Goal: Task Accomplishment & Management: Manage account settings

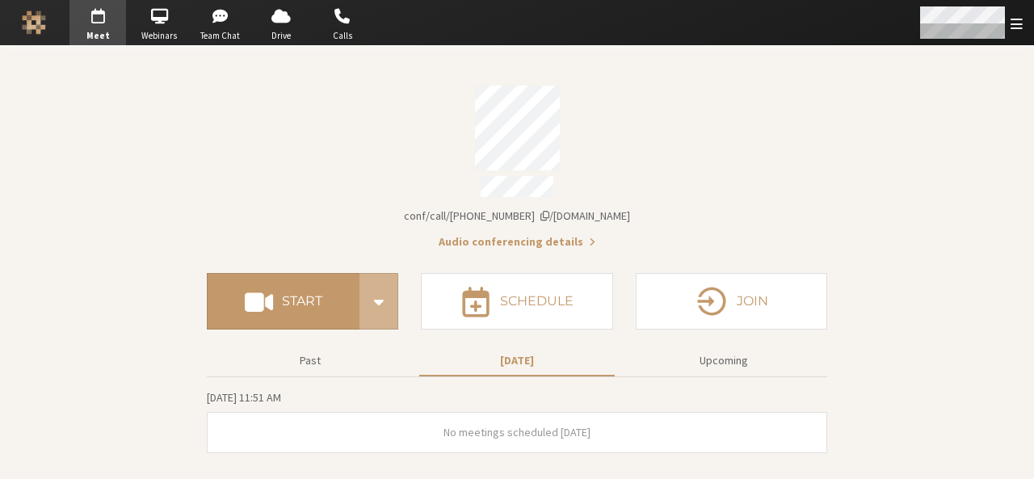
click at [1013, 30] on span "Open menu" at bounding box center [1017, 23] width 12 height 15
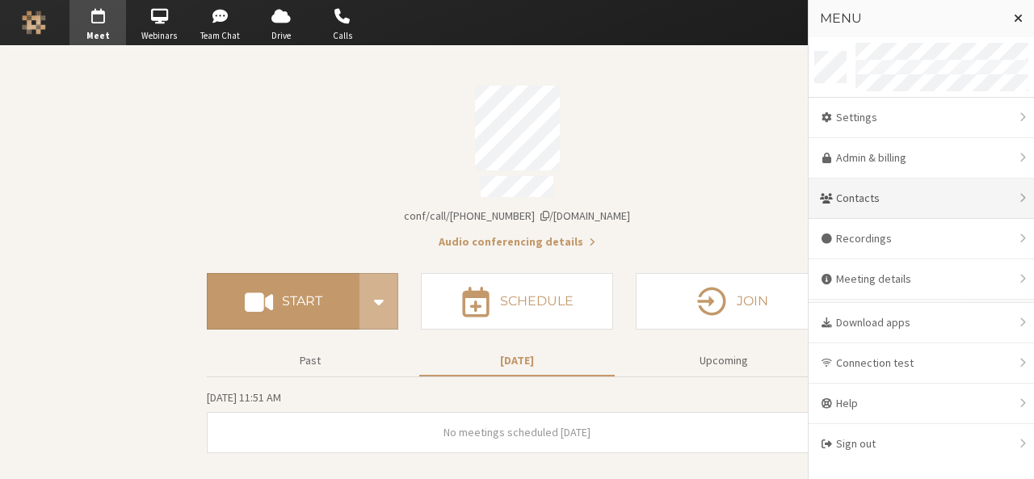
click at [924, 207] on div "Contacts" at bounding box center [921, 199] width 225 height 40
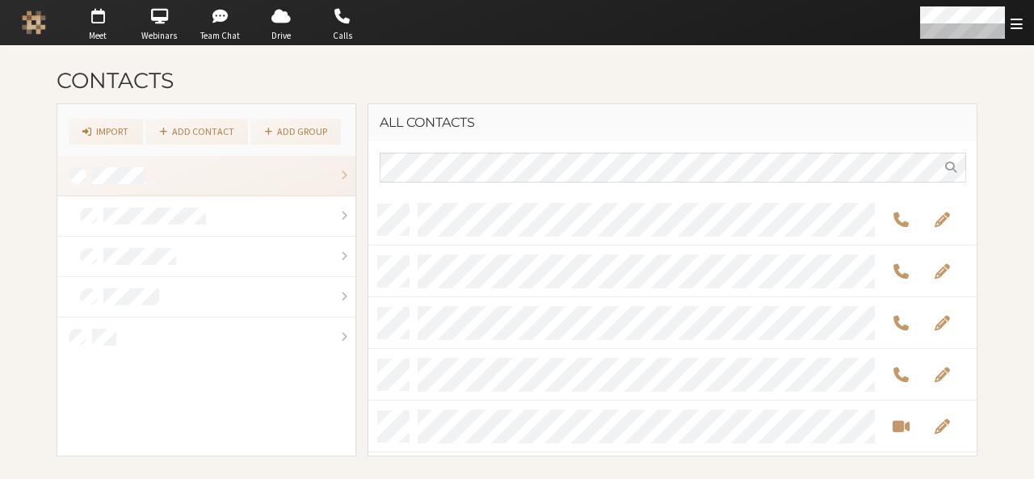
scroll to position [251, 597]
click at [198, 128] on link "Add contact" at bounding box center [196, 132] width 103 height 26
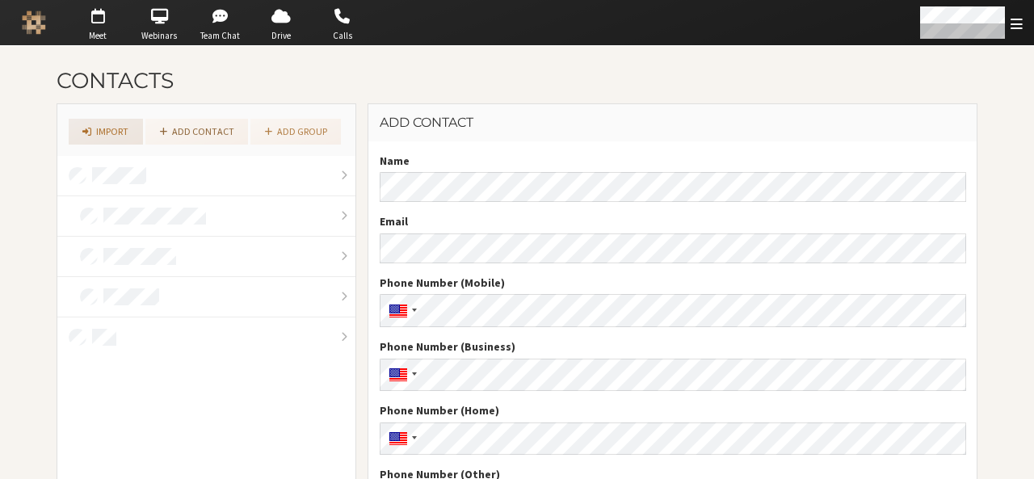
click at [97, 128] on link "Import" at bounding box center [106, 132] width 74 height 26
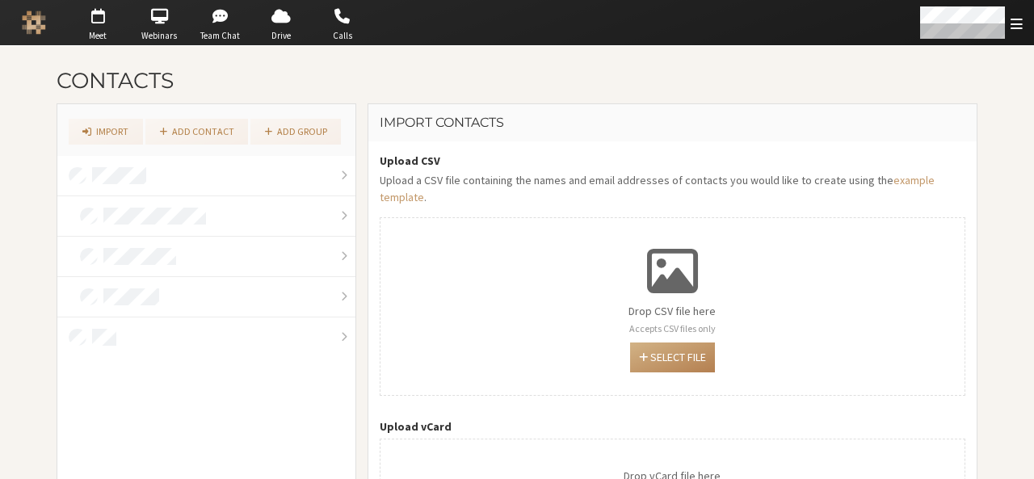
scroll to position [97, 0]
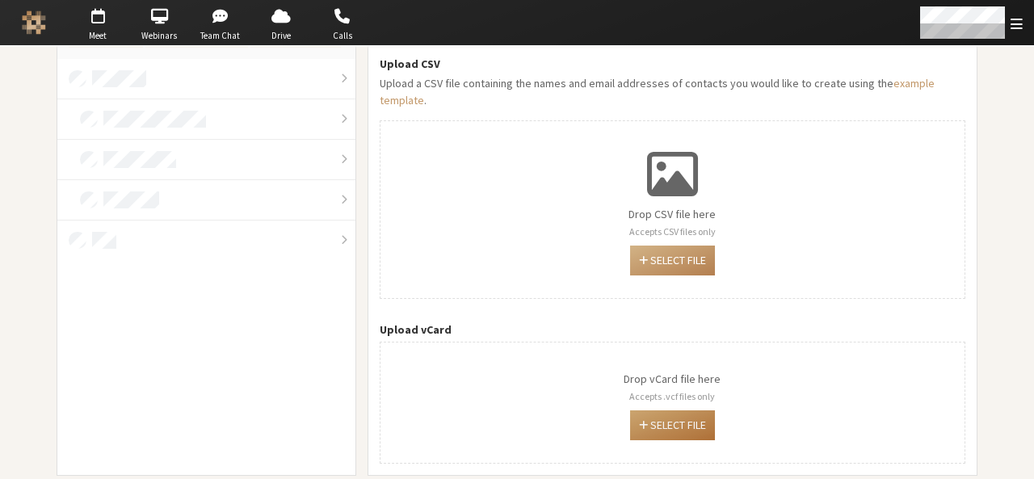
click at [672, 416] on button "Select file" at bounding box center [672, 426] width 85 height 30
type input "C:\fakepath\contacts (1).vcf"
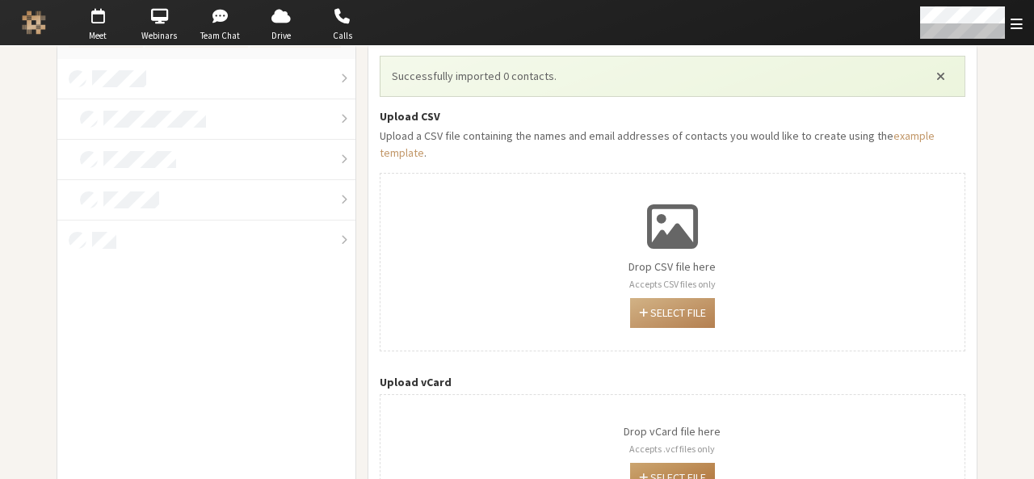
scroll to position [149, 0]
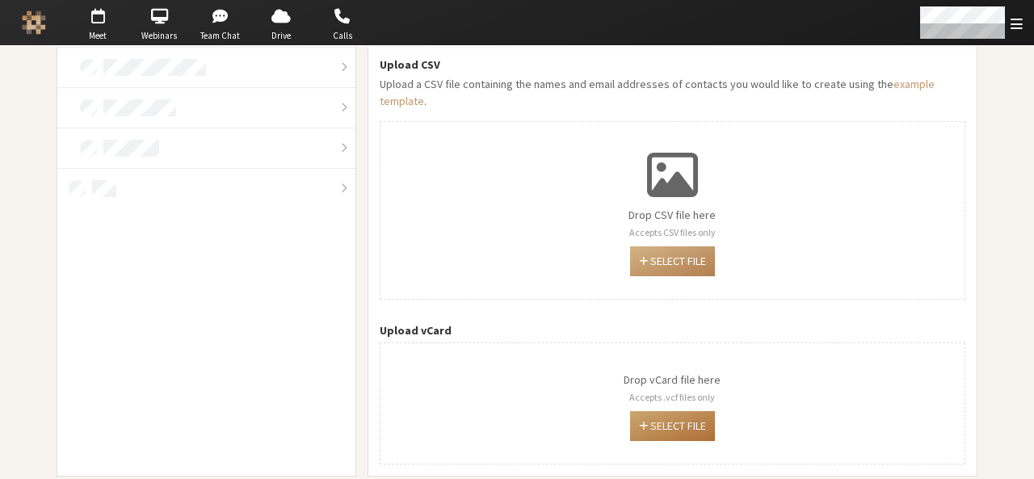
click at [679, 411] on button "Select file" at bounding box center [672, 426] width 85 height 30
click at [630, 411] on button "Select file" at bounding box center [672, 426] width 85 height 30
type input "C:\fakepath\contacts (5).vcf"
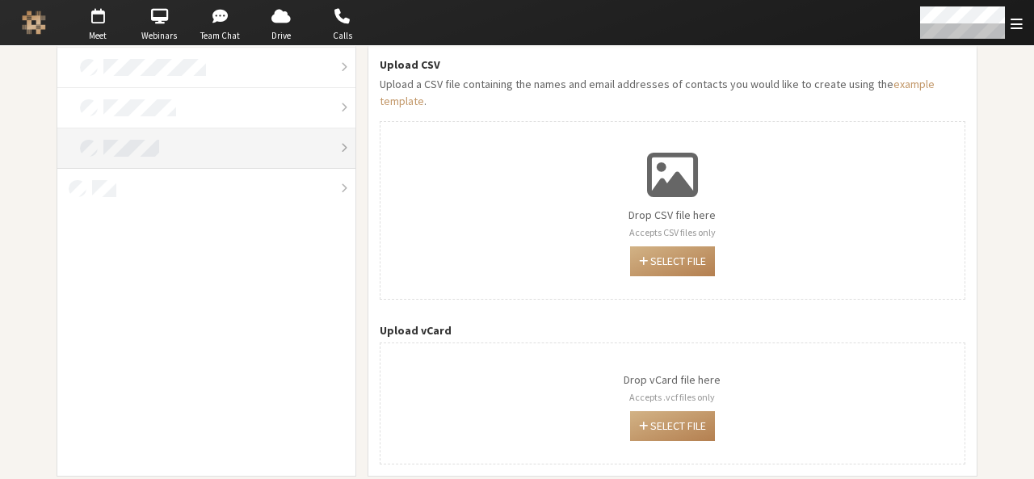
click at [161, 142] on link at bounding box center [206, 148] width 298 height 40
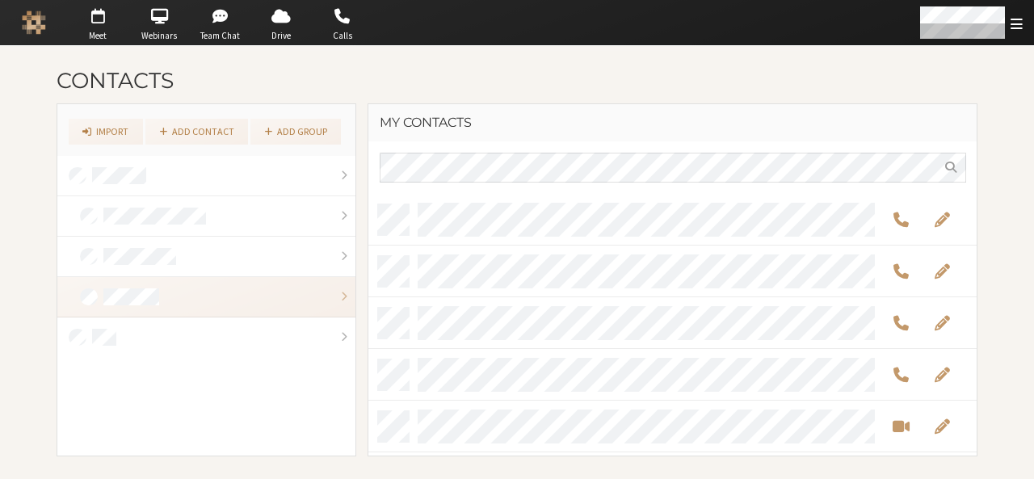
scroll to position [251, 597]
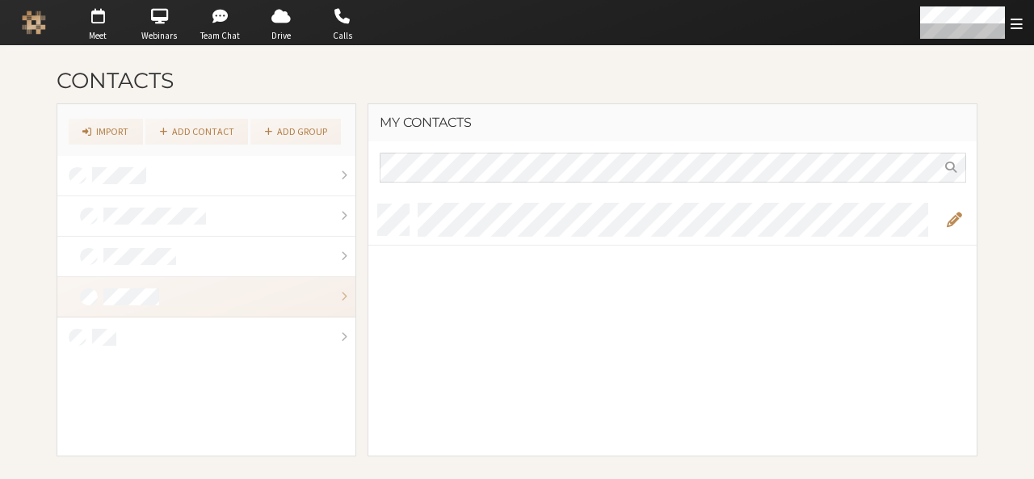
click at [949, 216] on span "Edit" at bounding box center [953, 219] width 15 height 19
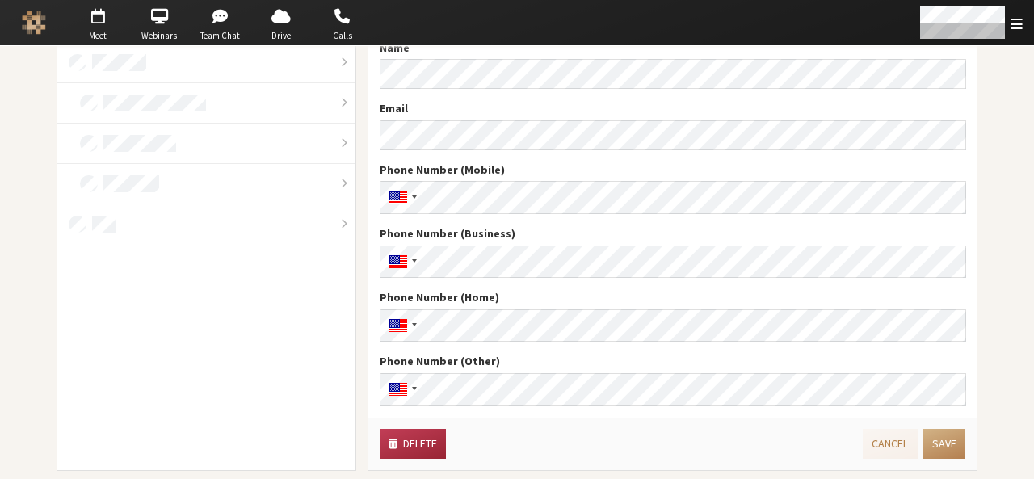
scroll to position [126, 0]
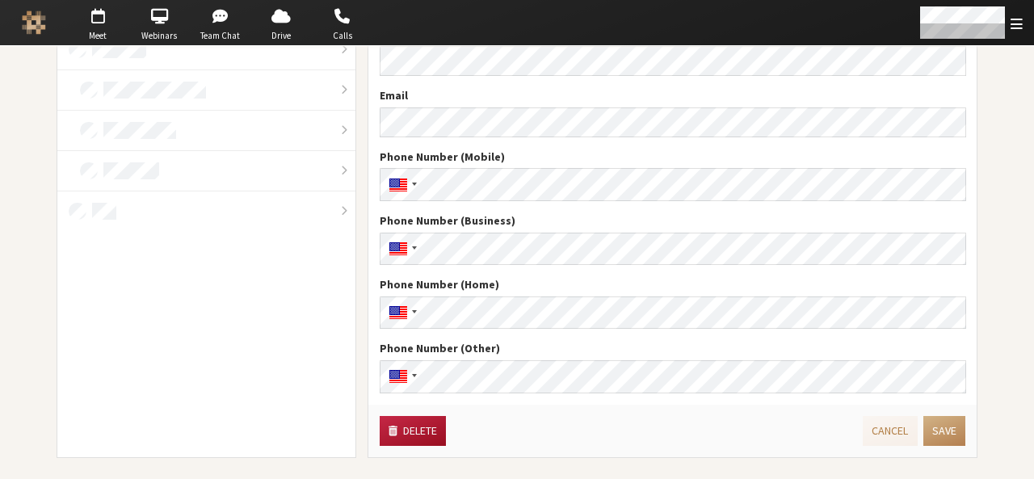
click at [413, 436] on button "Delete" at bounding box center [413, 431] width 66 height 30
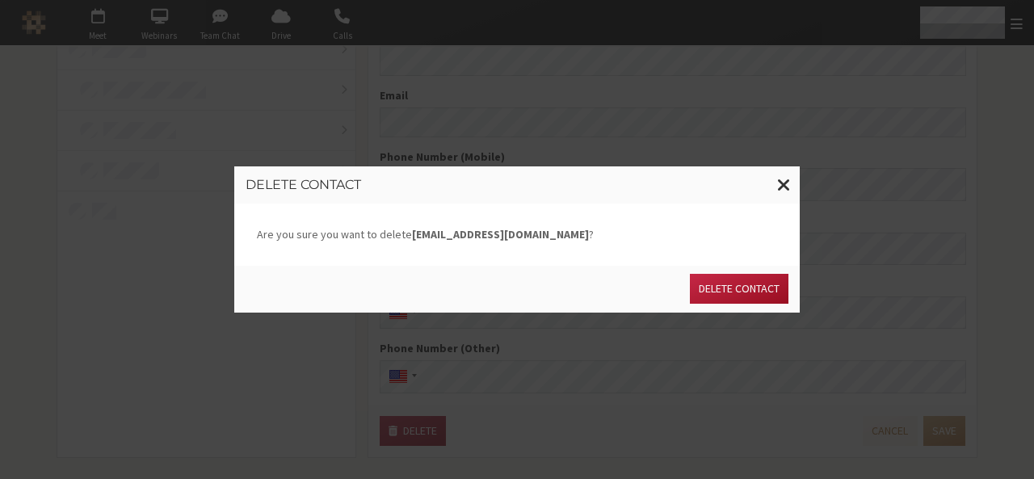
click at [710, 300] on button "Delete contact" at bounding box center [739, 289] width 99 height 30
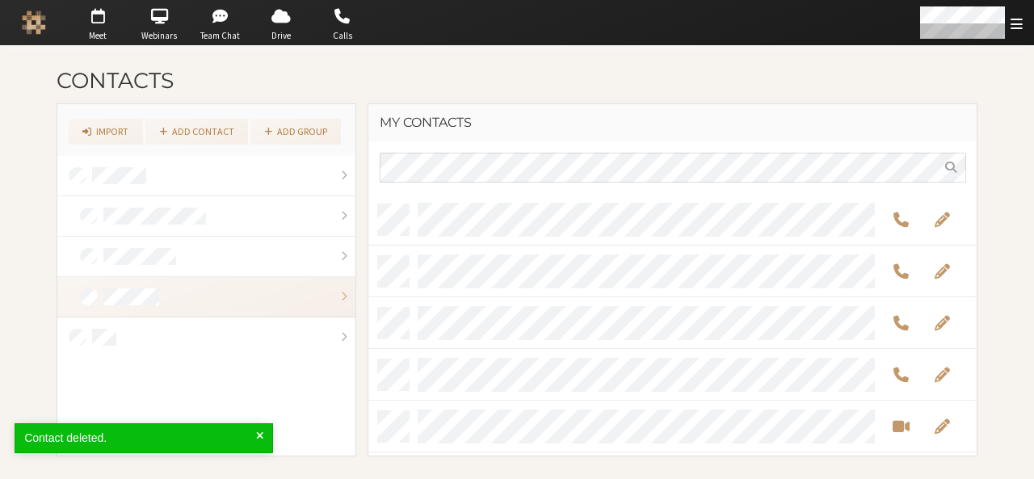
scroll to position [251, 597]
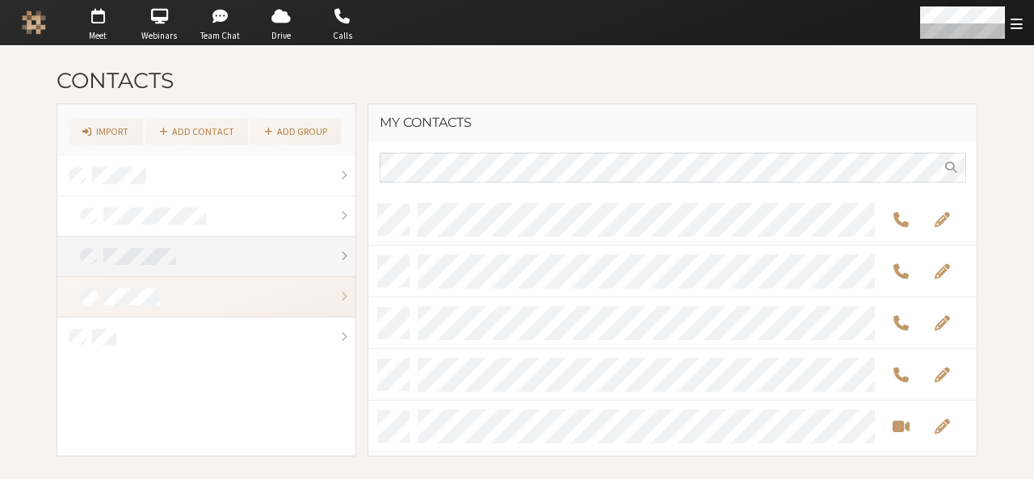
click at [156, 266] on link at bounding box center [206, 257] width 298 height 40
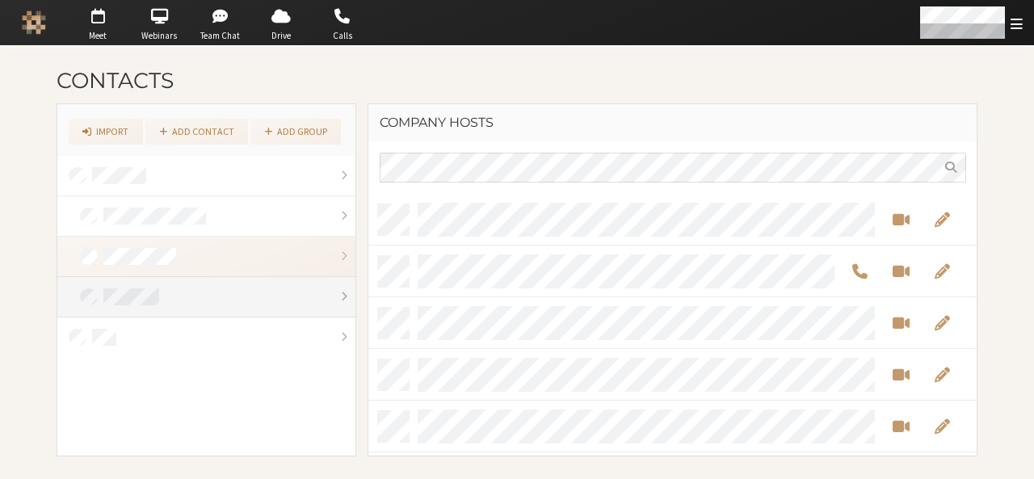
click at [225, 286] on link at bounding box center [206, 297] width 298 height 40
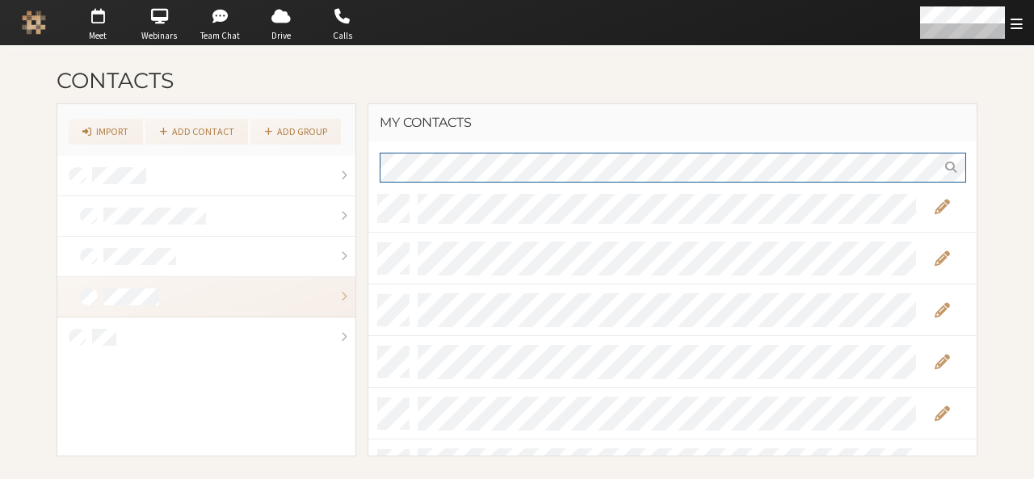
scroll to position [4598, 0]
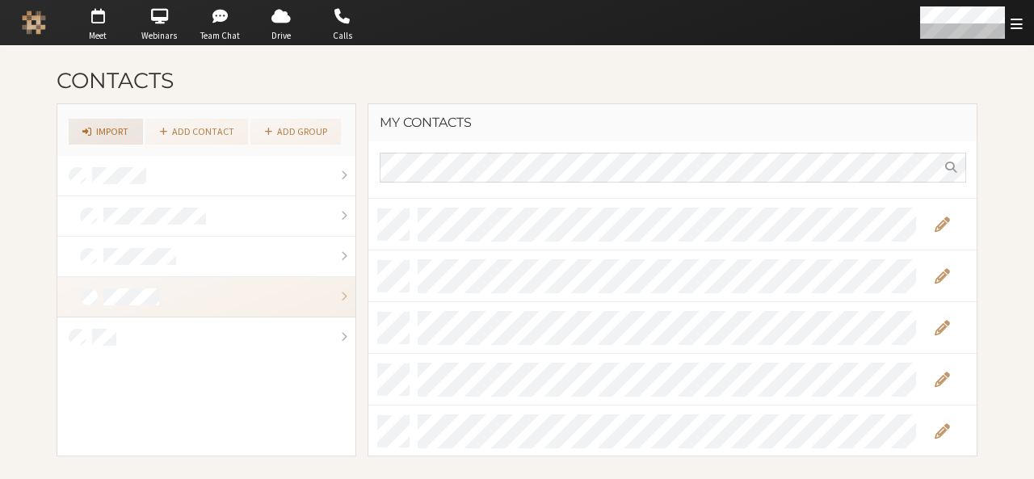
click at [109, 132] on link "Import" at bounding box center [106, 132] width 74 height 26
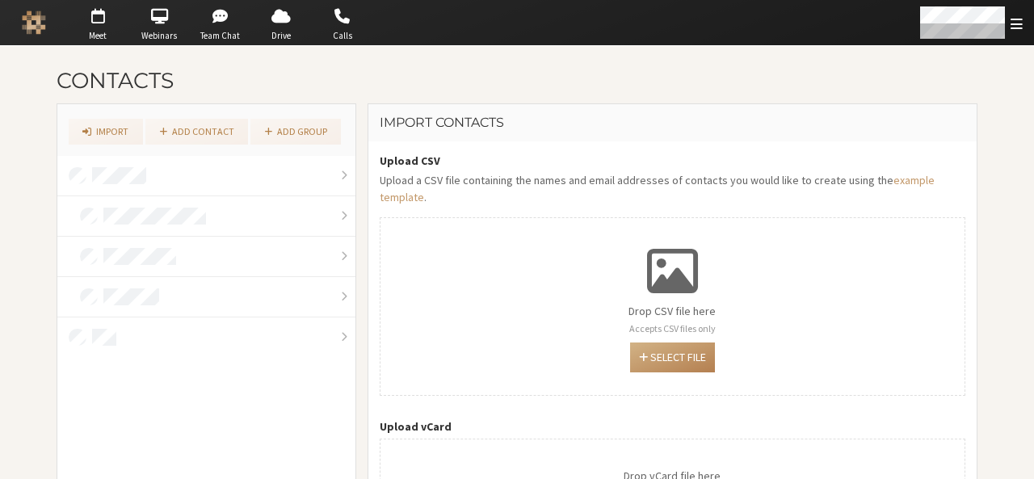
scroll to position [97, 0]
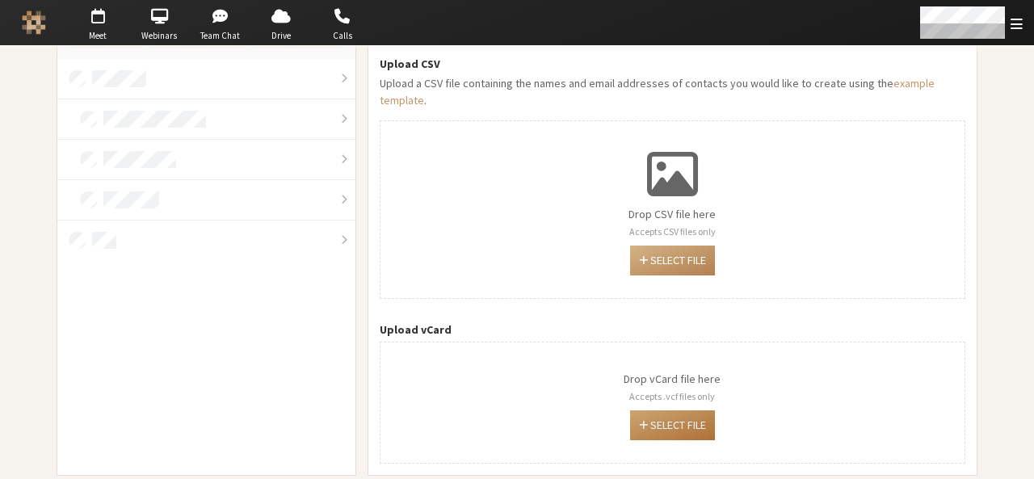
click at [659, 411] on button "Select file" at bounding box center [672, 426] width 85 height 30
type input "C:\fakepath\contacts (5).vcf"
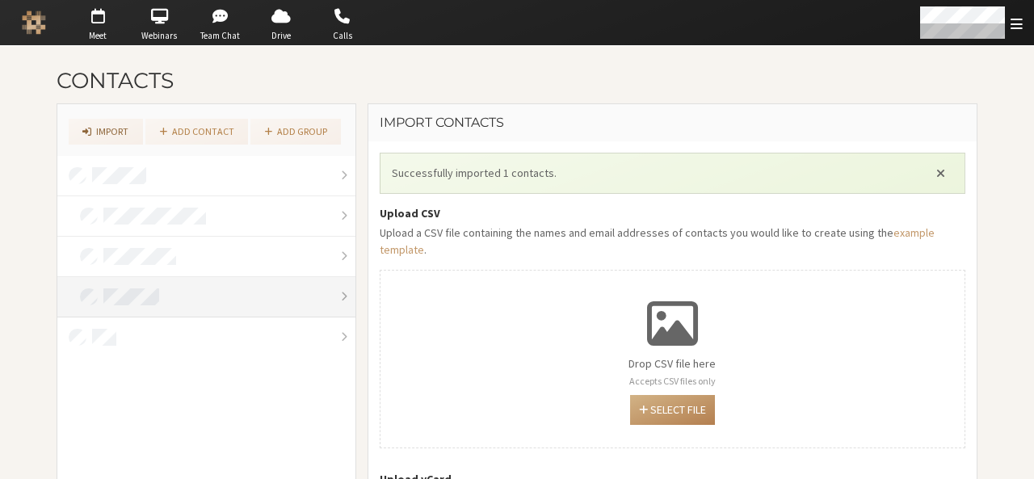
click at [191, 288] on link at bounding box center [206, 297] width 298 height 40
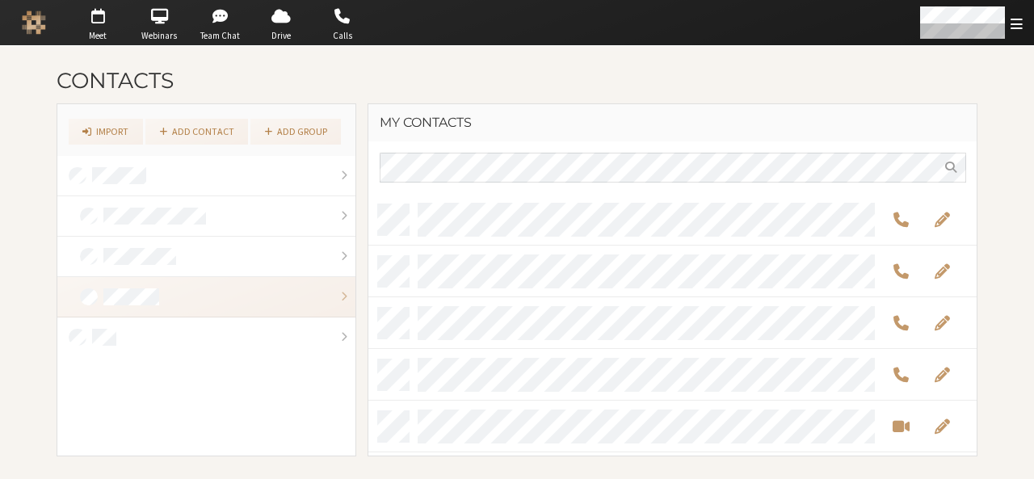
scroll to position [251, 597]
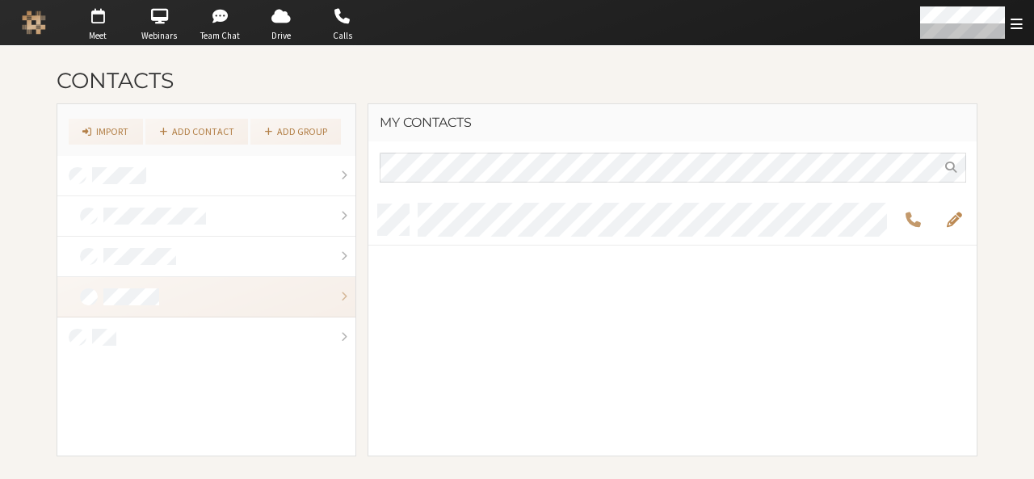
click at [954, 221] on span "Edit" at bounding box center [953, 219] width 15 height 19
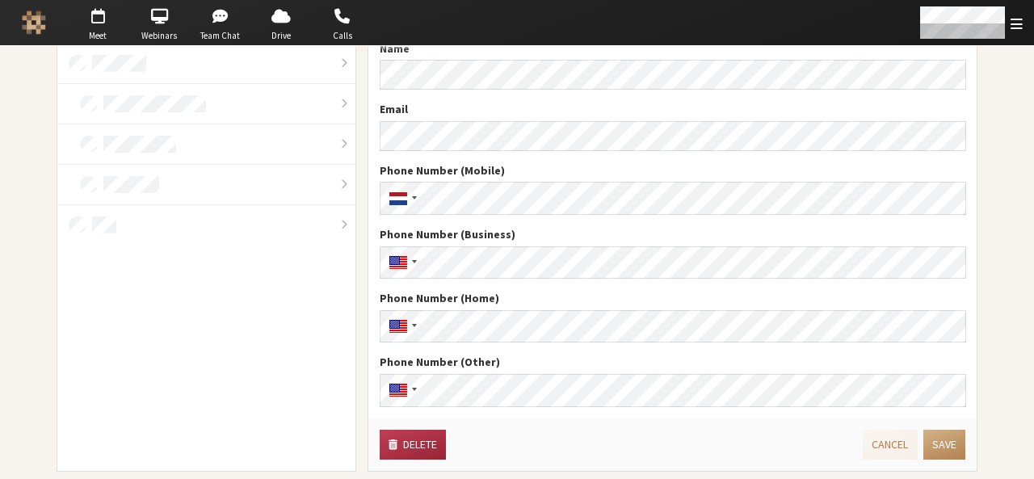
scroll to position [126, 0]
